Goal: Information Seeking & Learning: Find contact information

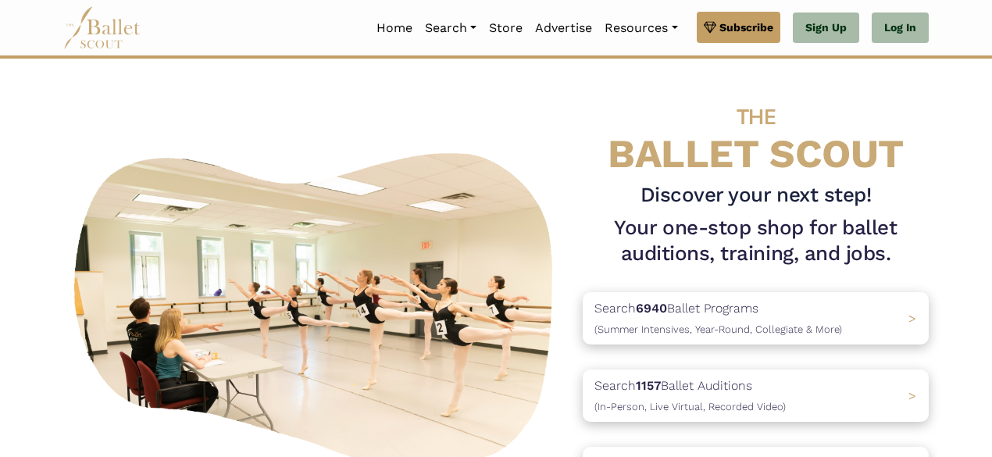
click at [353, 228] on img at bounding box center [316, 307] width 507 height 338
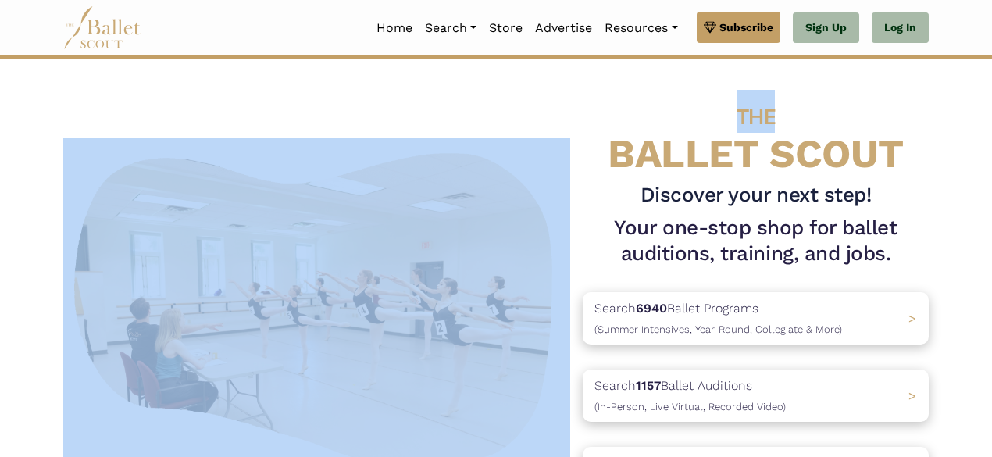
drag, startPoint x: 991, startPoint y: 45, endPoint x: 999, endPoint y: 80, distance: 36.0
click at [917, 109] on h4 "THE BALLET SCOUT" at bounding box center [756, 133] width 346 height 86
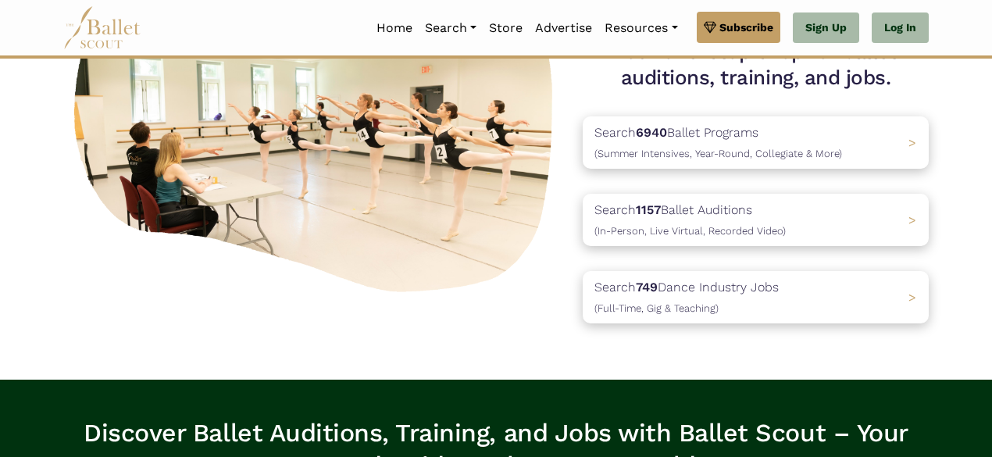
scroll to position [130, 0]
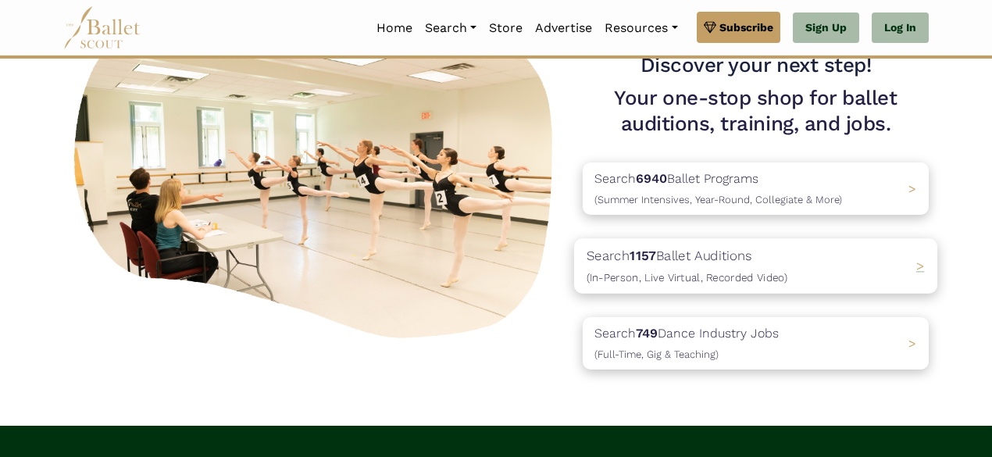
click at [770, 259] on p "Search 1157 Ballet Auditions (In-Person, Live Virtual, Recorded Video)" at bounding box center [687, 266] width 201 height 42
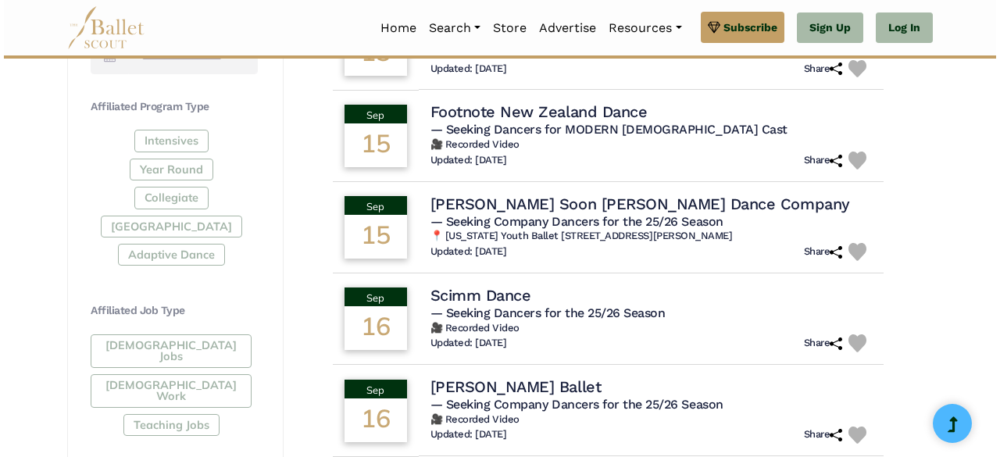
scroll to position [722, 0]
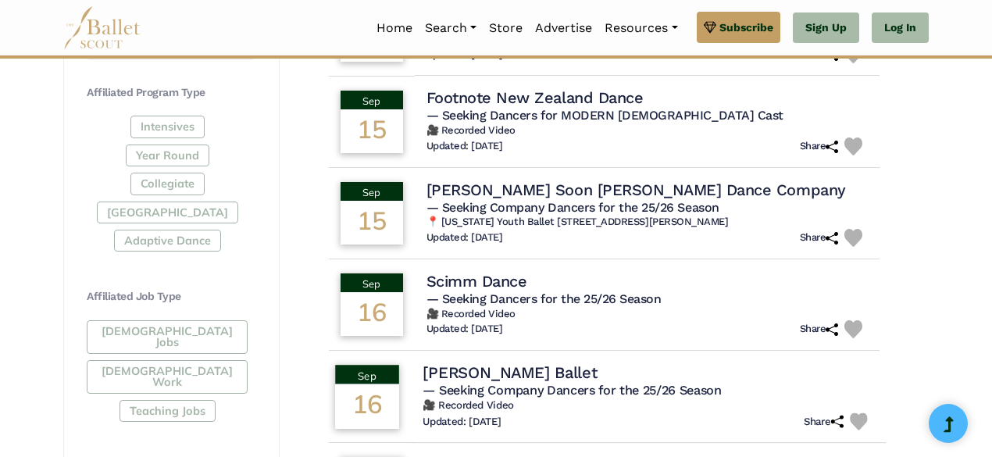
click at [495, 368] on h4 "Smuin Ballet" at bounding box center [510, 372] width 174 height 21
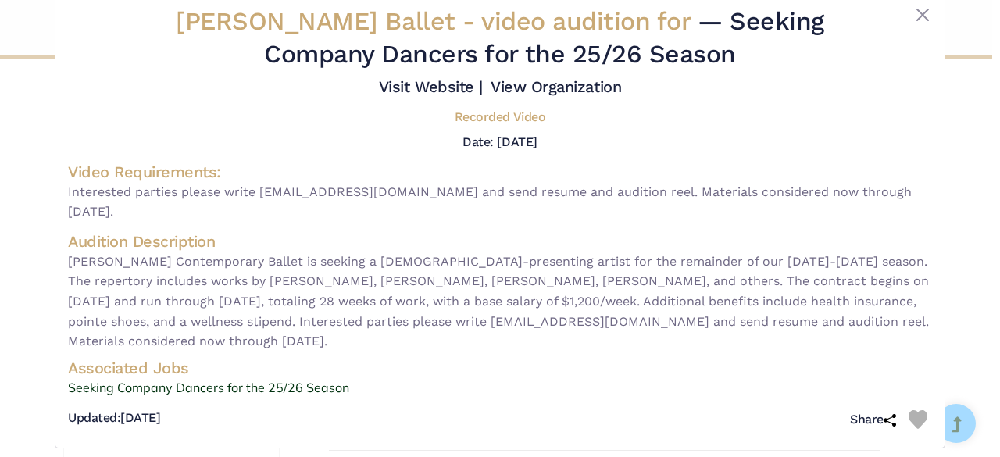
scroll to position [33, 0]
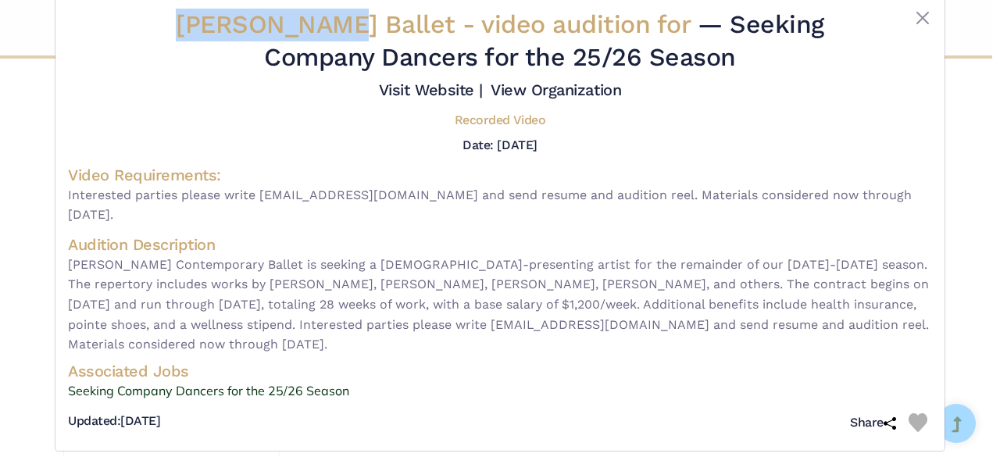
drag, startPoint x: 178, startPoint y: 27, endPoint x: 329, endPoint y: 27, distance: 150.8
click at [329, 27] on span "Smuin Ballet - video audition for" at bounding box center [437, 24] width 522 height 30
copy span "Smuin Ballet"
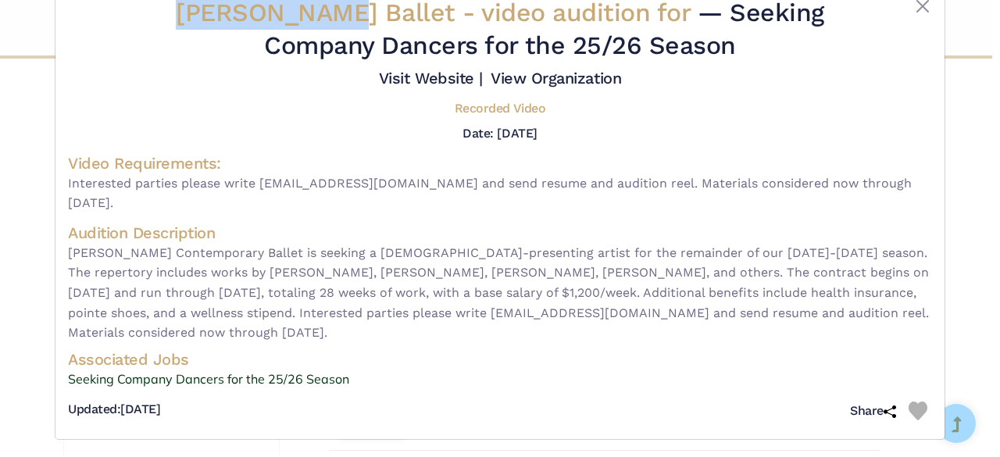
scroll to position [44, 0]
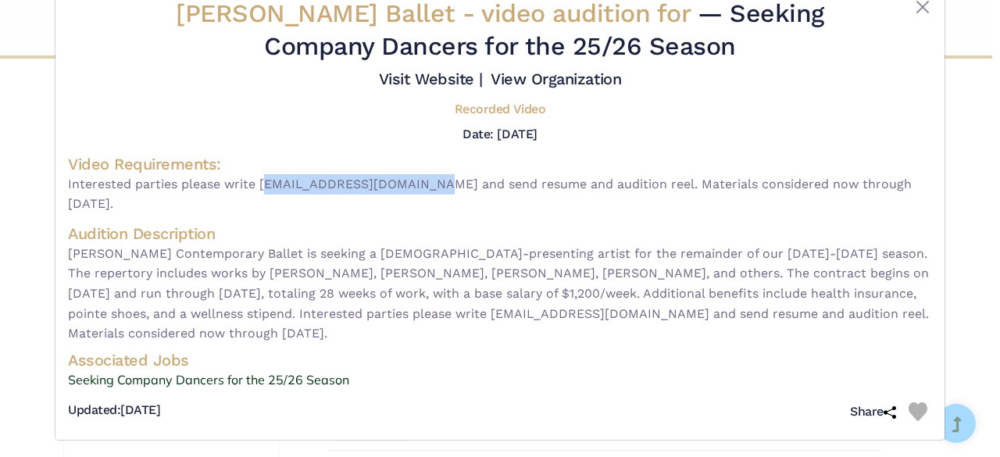
drag, startPoint x: 256, startPoint y: 183, endPoint x: 410, endPoint y: 191, distance: 154.1
click at [410, 191] on span "Interested parties please write audition@smuinballet.org and send resume and au…" at bounding box center [500, 194] width 864 height 40
copy span "audition@smuinballet.org"
click at [432, 209] on span "Interested parties please write audition@smuinballet.org and send resume and au…" at bounding box center [500, 194] width 864 height 40
drag, startPoint x: 413, startPoint y: 184, endPoint x: 258, endPoint y: 187, distance: 154.7
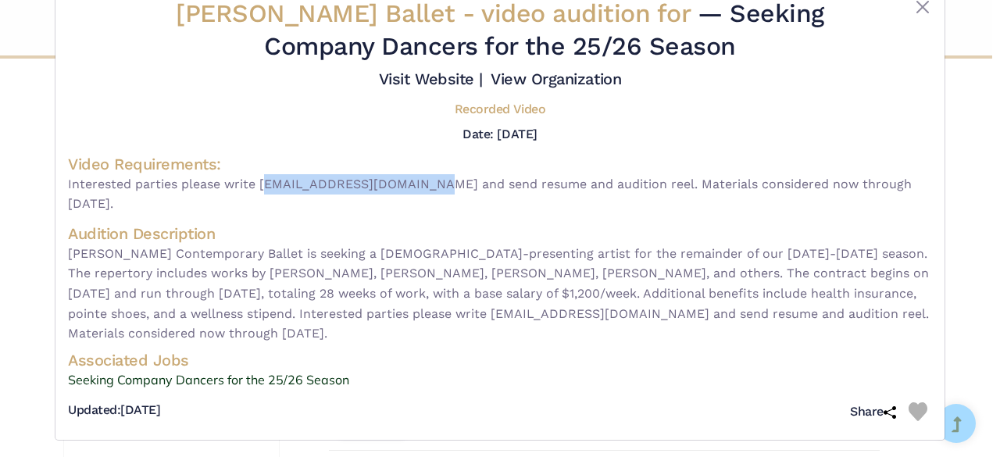
click at [258, 187] on span "Interested parties please write audition@smuinballet.org and send resume and au…" at bounding box center [500, 194] width 864 height 40
copy span "audition@smuinballet.org"
click at [418, 210] on span "Interested parties please write audition@smuinballet.org and send resume and au…" at bounding box center [500, 194] width 864 height 40
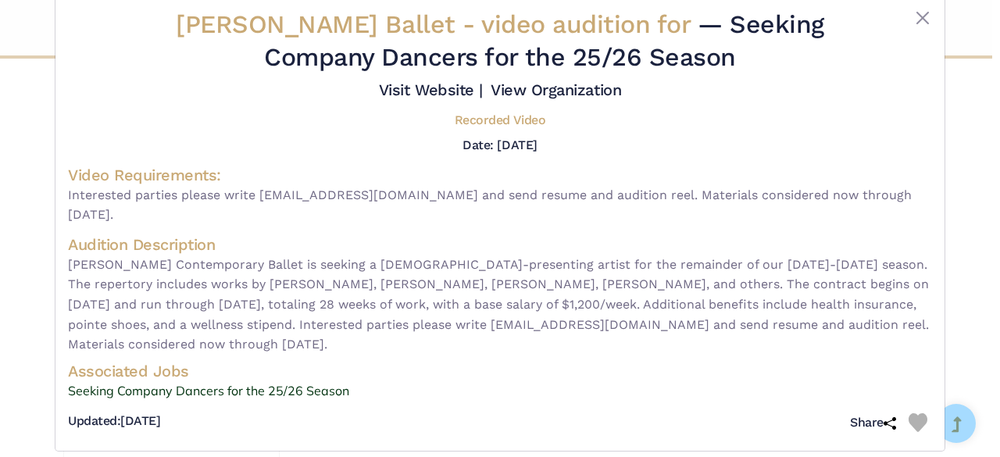
scroll to position [34, 0]
drag, startPoint x: 234, startPoint y: 263, endPoint x: 61, endPoint y: 261, distance: 173.5
click at [61, 261] on div "Smuin Ballet - video audition for — Seeking Company Dancers for the 25/26 Seaso…" at bounding box center [499, 219] width 889 height 461
copy span "Smuin Contemporary Ballet"
drag, startPoint x: 512, startPoint y: 263, endPoint x: 731, endPoint y: 261, distance: 219.6
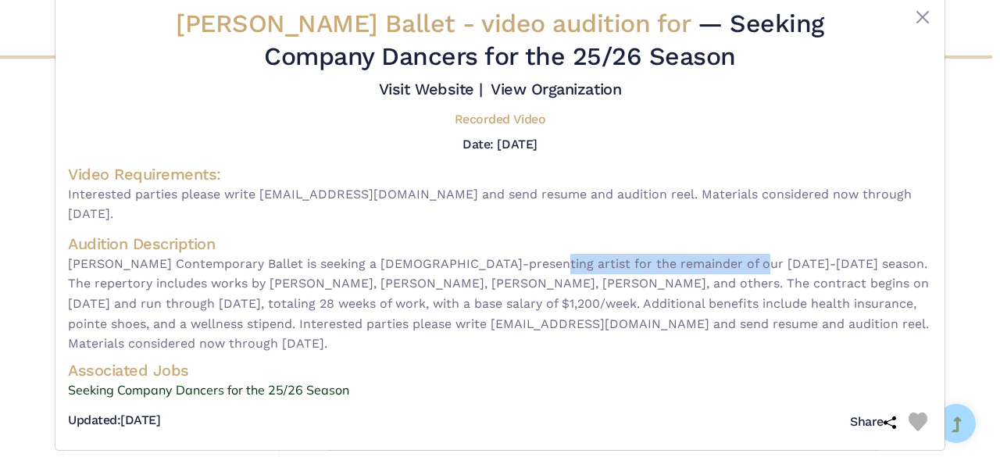
click at [731, 261] on span "Smuin Contemporary Ballet is seeking a female-presenting artist for the remaind…" at bounding box center [500, 304] width 864 height 100
copy span "remainder of our 2025-2026 season."
